Goal: Information Seeking & Learning: Learn about a topic

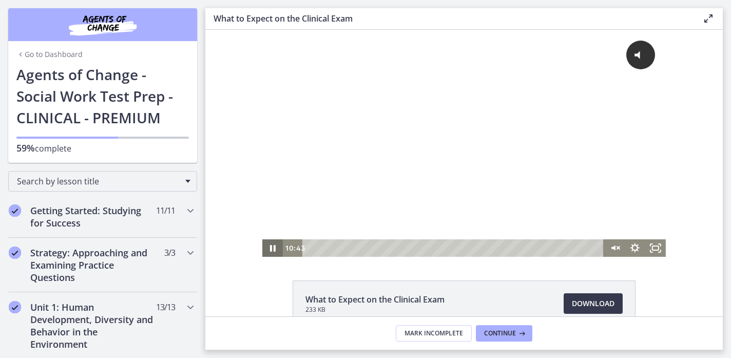
click at [270, 245] on icon "Pause" at bounding box center [273, 248] width 6 height 7
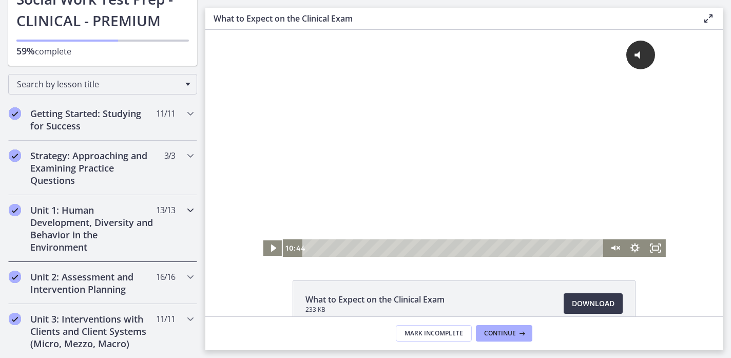
scroll to position [104, 0]
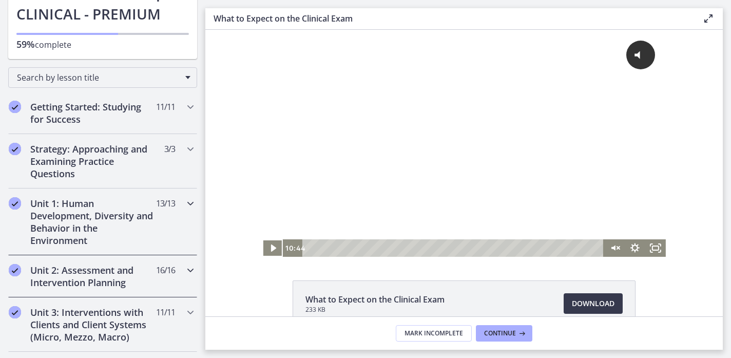
click at [40, 275] on h2 "Unit 2: Assessment and Intervention Planning" at bounding box center [92, 276] width 125 height 25
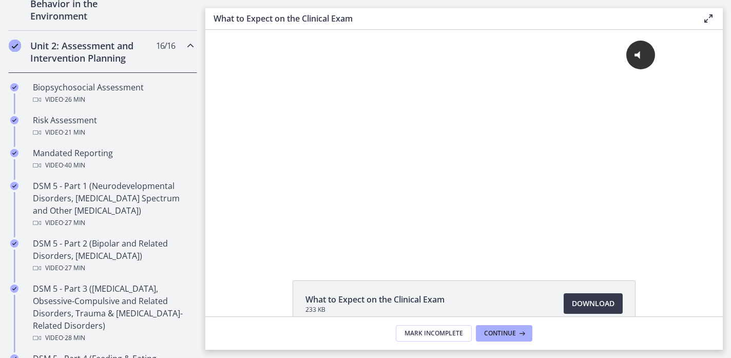
scroll to position [331, 0]
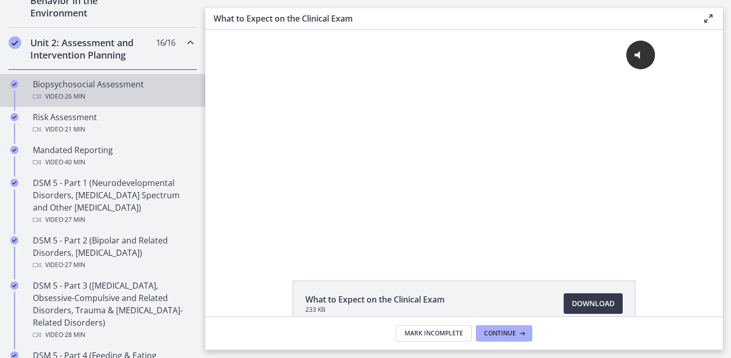
click at [123, 82] on div "Biopsychosocial Assessment Video · 26 min" at bounding box center [113, 90] width 160 height 25
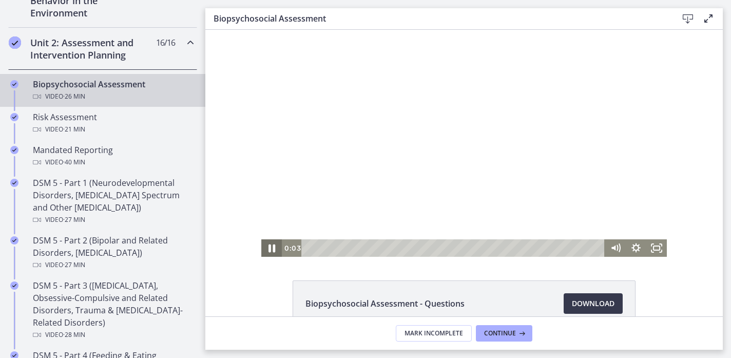
click at [269, 246] on icon "Pause" at bounding box center [271, 248] width 7 height 8
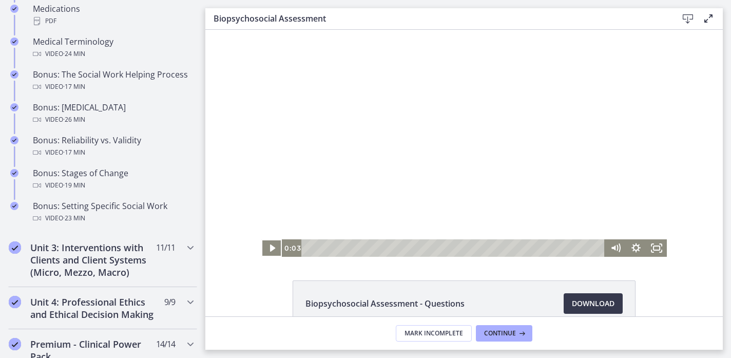
scroll to position [841, 0]
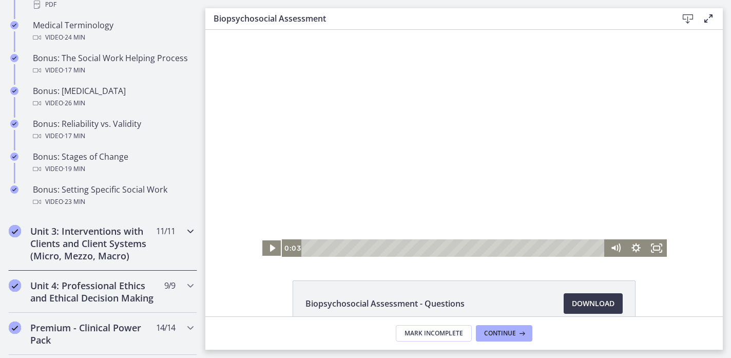
click at [153, 244] on h2 "Unit 3: Interventions with Clients and Client Systems (Micro, Mezzo, Macro)" at bounding box center [92, 243] width 125 height 37
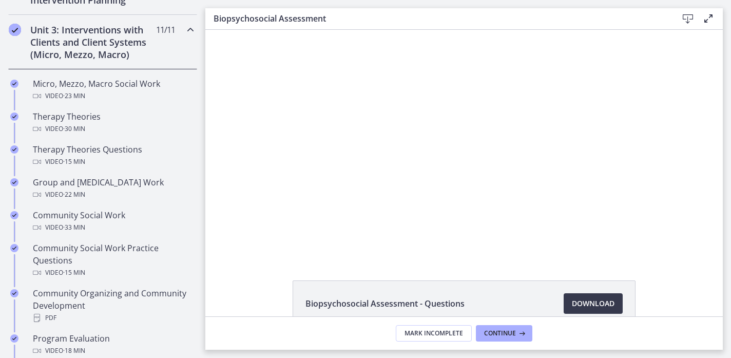
scroll to position [384, 0]
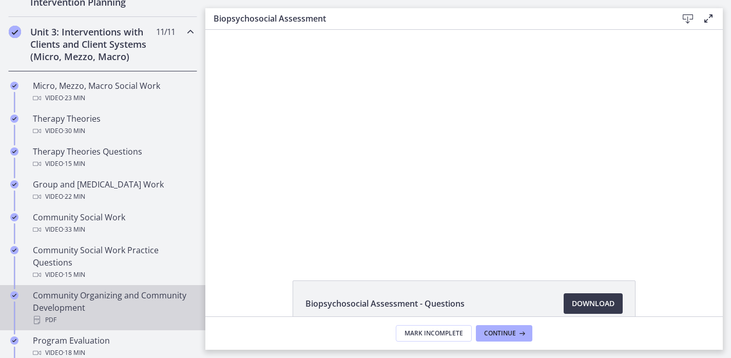
click at [141, 303] on div "Community Organizing and Community Development PDF" at bounding box center [113, 307] width 160 height 37
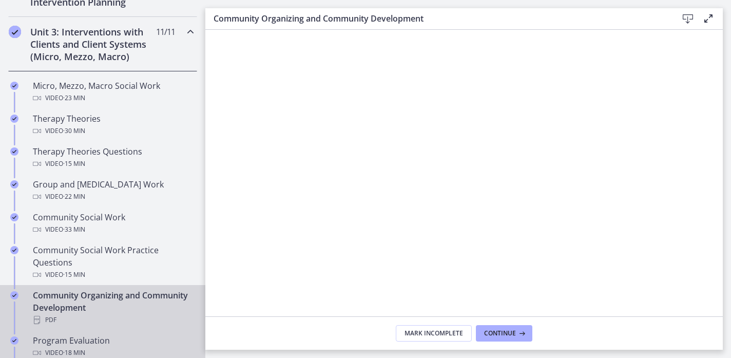
click at [161, 338] on div "Program Evaluation Video · 18 min" at bounding box center [113, 346] width 160 height 25
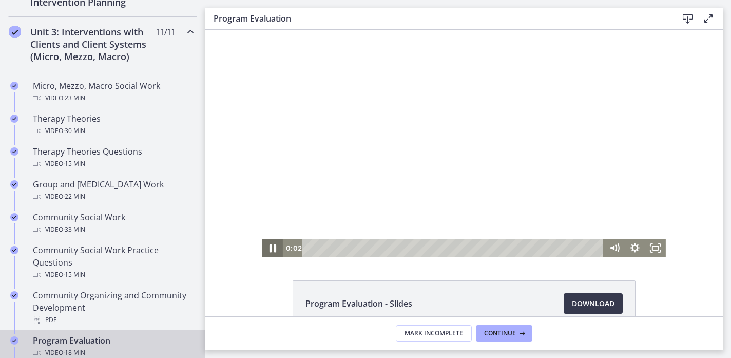
click at [267, 250] on icon "Pause" at bounding box center [272, 248] width 25 height 21
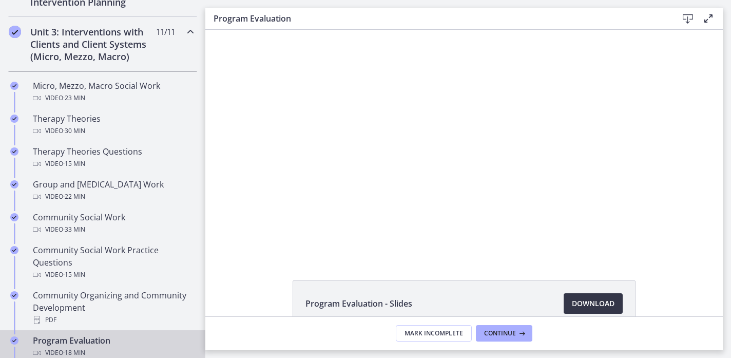
click at [593, 306] on span "Download Opens in a new window" at bounding box center [593, 303] width 43 height 12
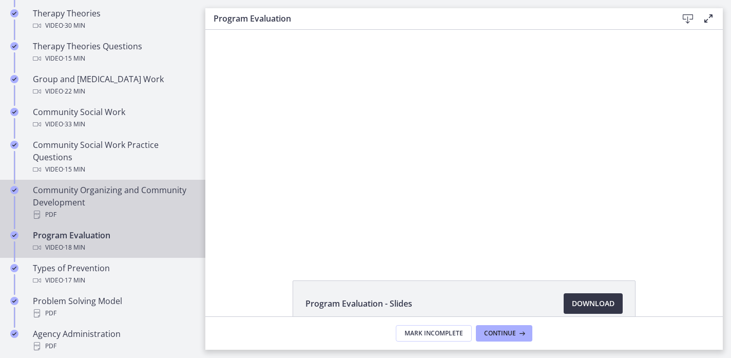
scroll to position [490, 0]
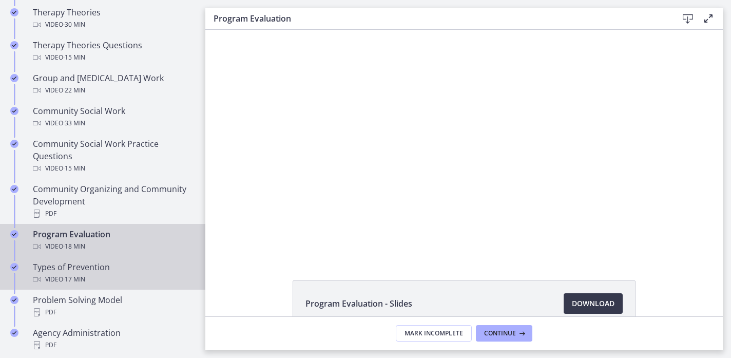
click at [114, 268] on div "Types of Prevention Video · 17 min" at bounding box center [113, 273] width 160 height 25
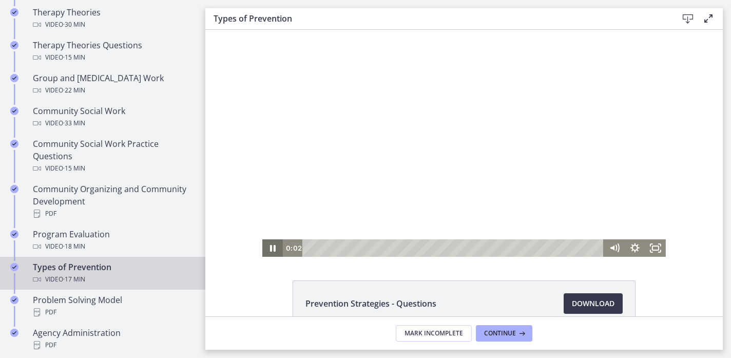
click at [271, 246] on icon "Pause" at bounding box center [273, 248] width 6 height 7
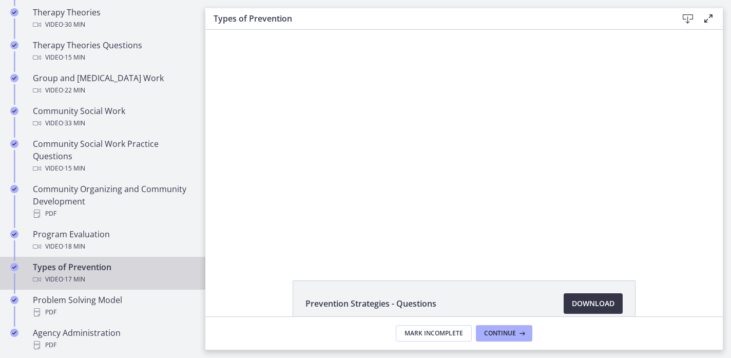
click at [589, 303] on span "Download Opens in a new window" at bounding box center [593, 303] width 43 height 12
